Goal: Task Accomplishment & Management: Use online tool/utility

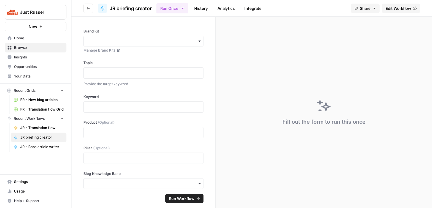
click at [23, 76] on span "Your Data" at bounding box center [39, 76] width 50 height 5
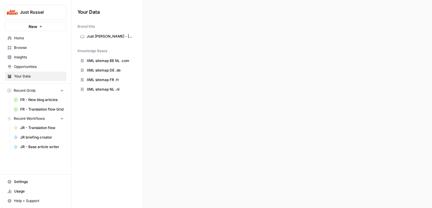
click at [23, 104] on link "FR - New blog articles" at bounding box center [38, 100] width 55 height 10
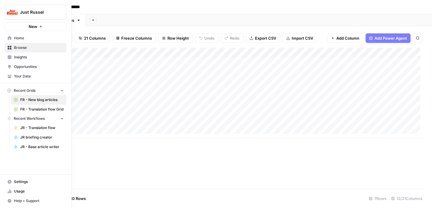
click at [27, 109] on span "FR - Translation flow Grid" at bounding box center [41, 109] width 43 height 5
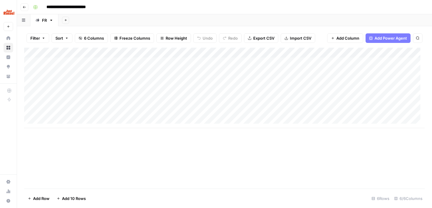
click at [233, 94] on div "Add Column" at bounding box center [224, 88] width 401 height 80
drag, startPoint x: 170, startPoint y: 91, endPoint x: 158, endPoint y: 91, distance: 12.5
click at [161, 91] on body "**********" at bounding box center [216, 104] width 432 height 208
click at [342, 96] on div "Add Column" at bounding box center [224, 88] width 401 height 80
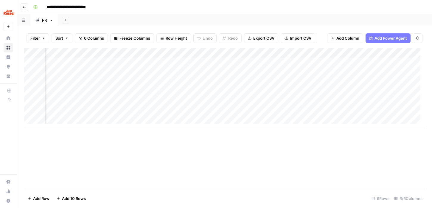
scroll to position [0, 91]
click at [365, 94] on div "Add Column" at bounding box center [224, 88] width 401 height 80
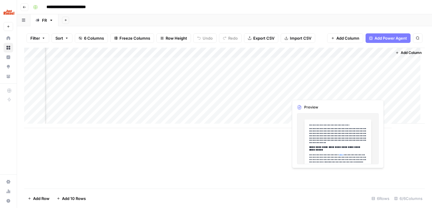
click at [365, 94] on div "Add Column" at bounding box center [224, 88] width 401 height 80
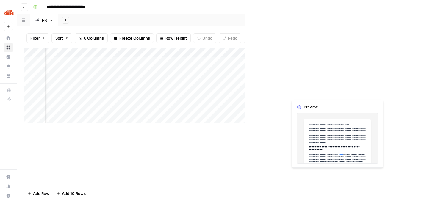
click at [365, 94] on div at bounding box center [360, 92] width 54 height 11
